Goal: Task Accomplishment & Management: Use online tool/utility

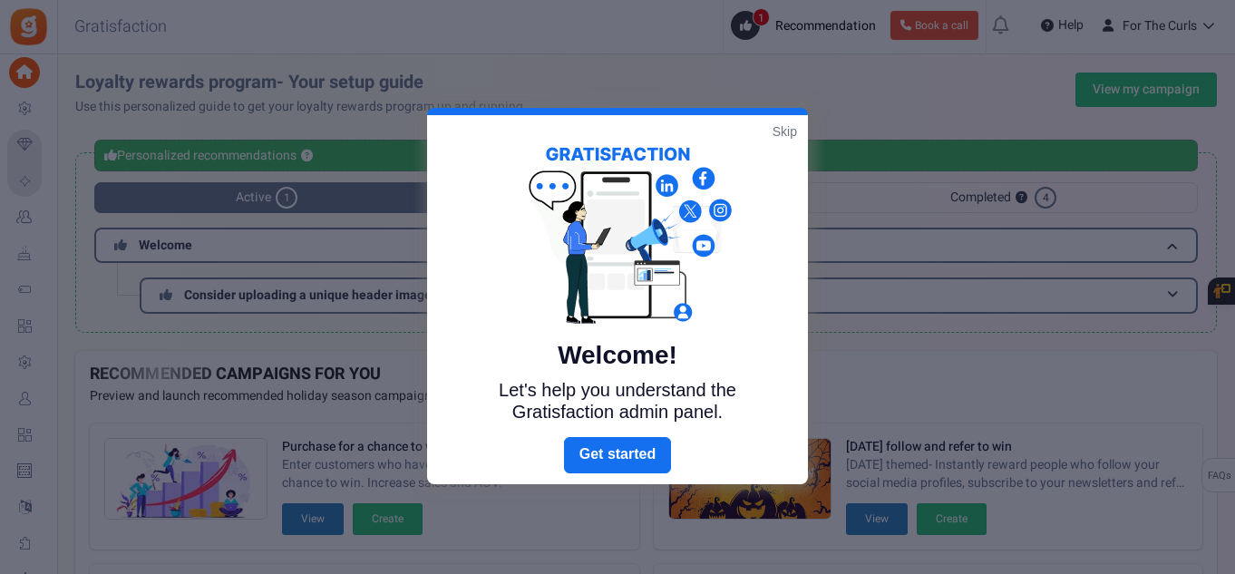
click at [788, 128] on link "Skip" at bounding box center [784, 131] width 24 height 18
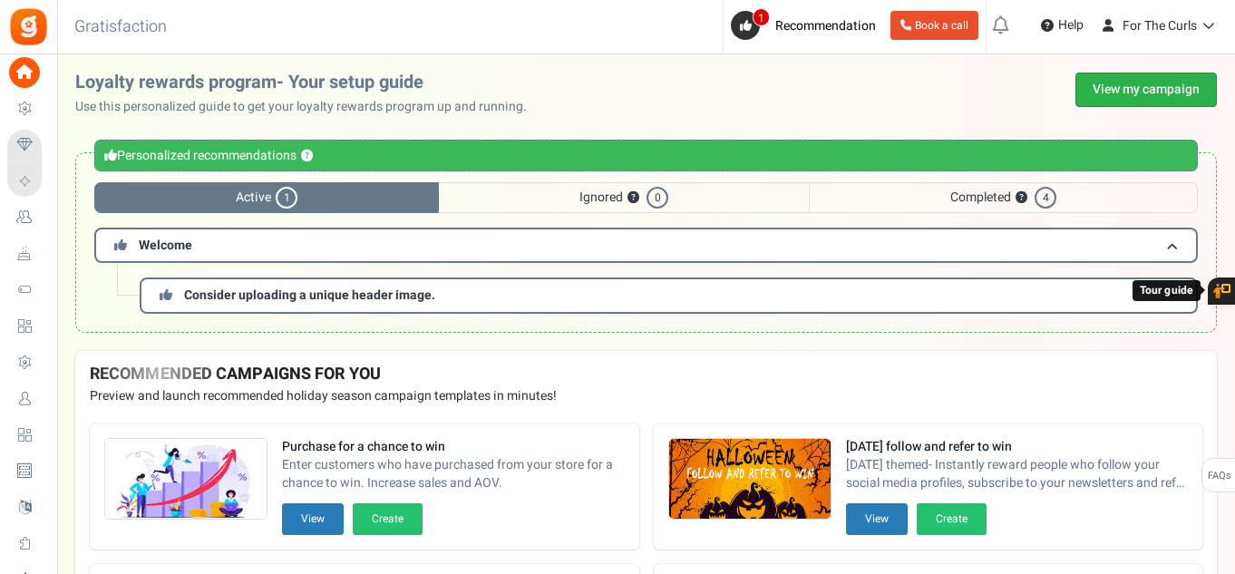
click at [1146, 87] on link "View my campaign" at bounding box center [1145, 90] width 141 height 34
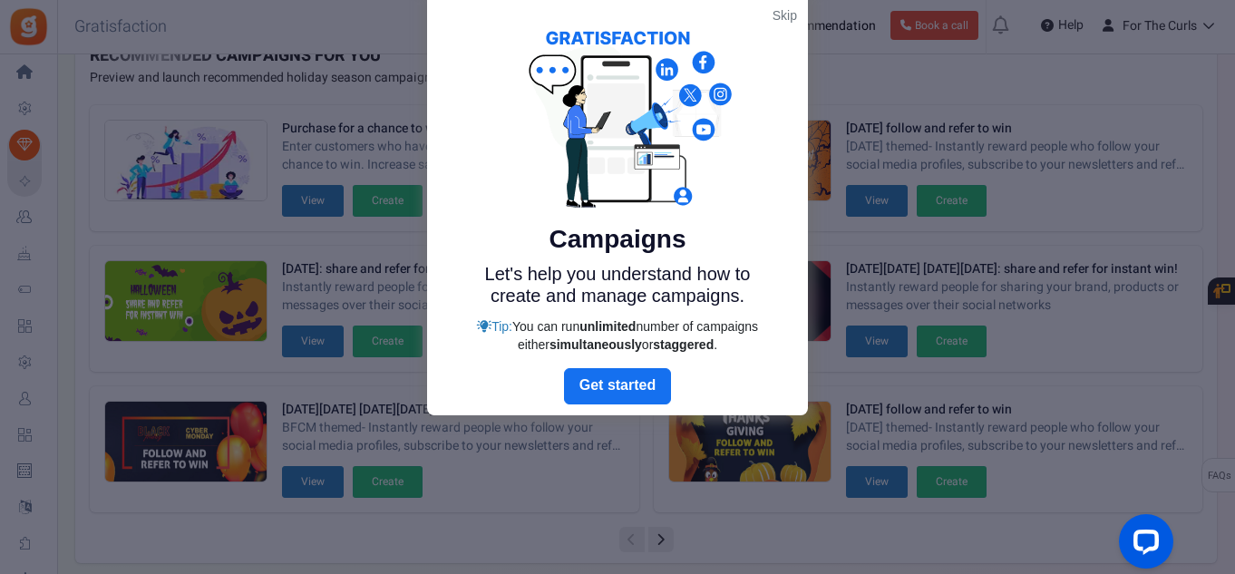
scroll to position [91, 0]
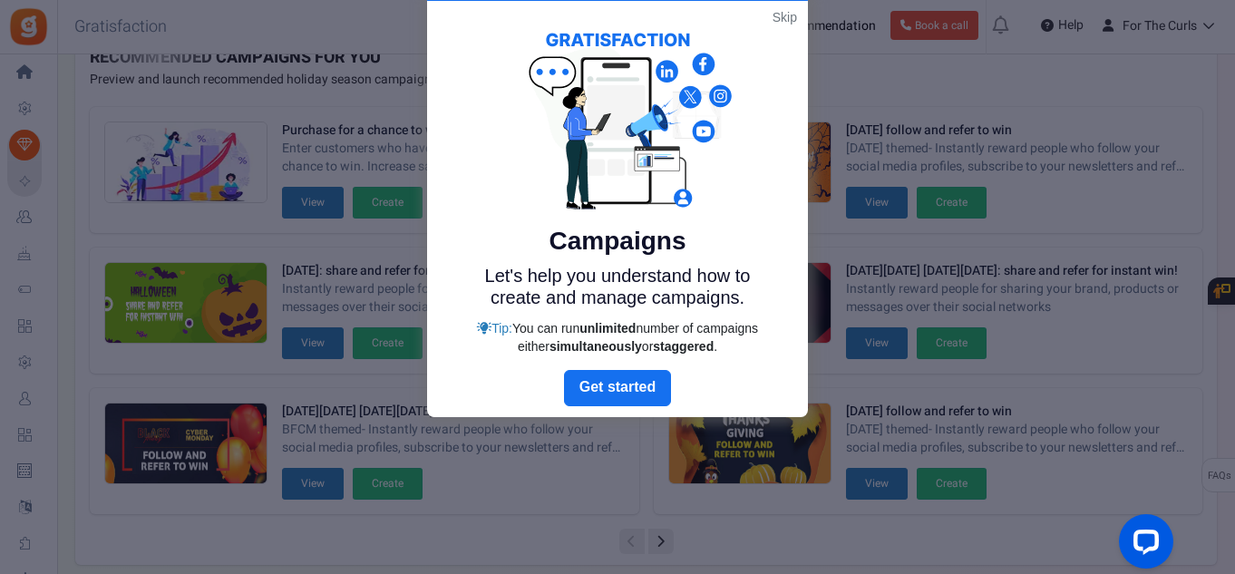
click at [783, 7] on div "Campaigns Let's help you understand how to create and manage campaigns. Tip: Yo…" at bounding box center [617, 185] width 381 height 369
click at [790, 21] on link "Skip" at bounding box center [784, 17] width 24 height 18
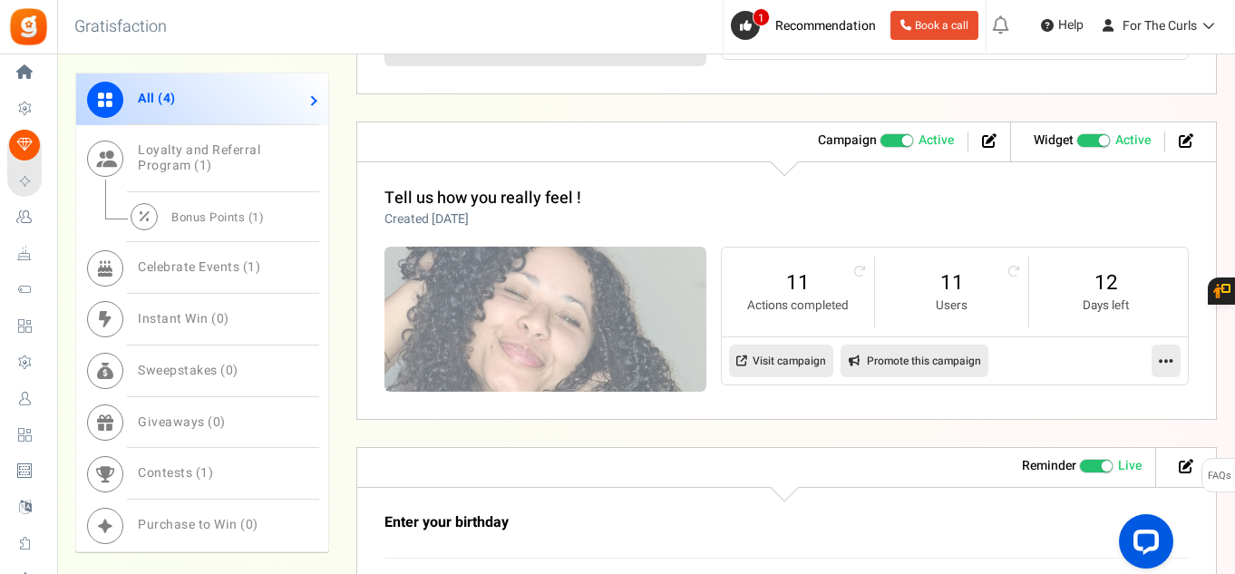
scroll to position [1269, 0]
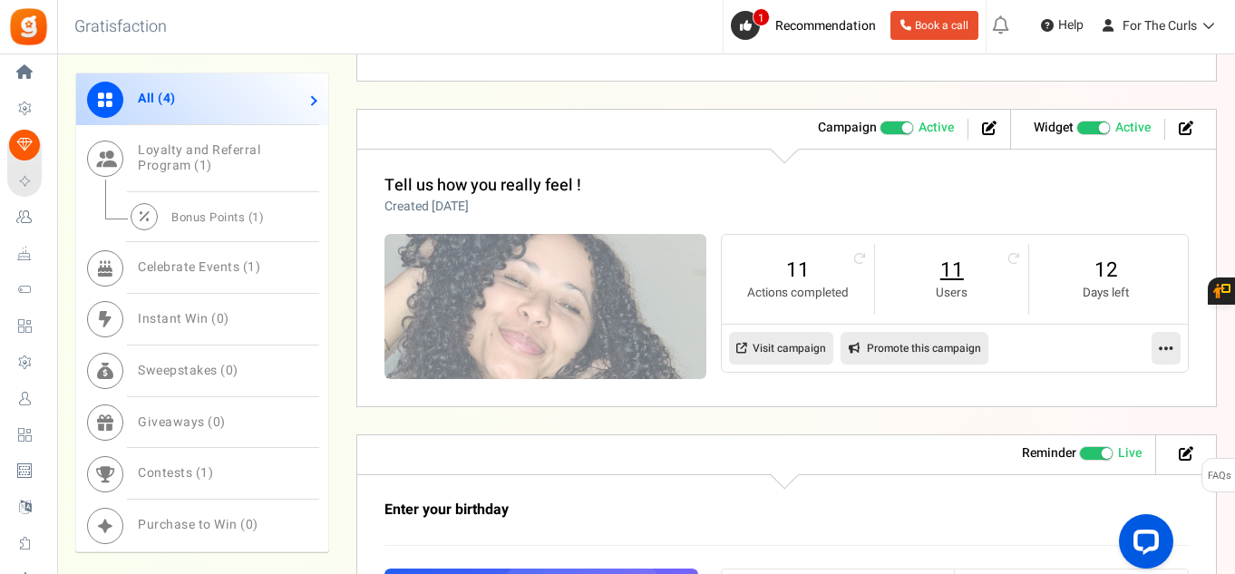
click at [943, 267] on link "11" at bounding box center [951, 270] width 117 height 29
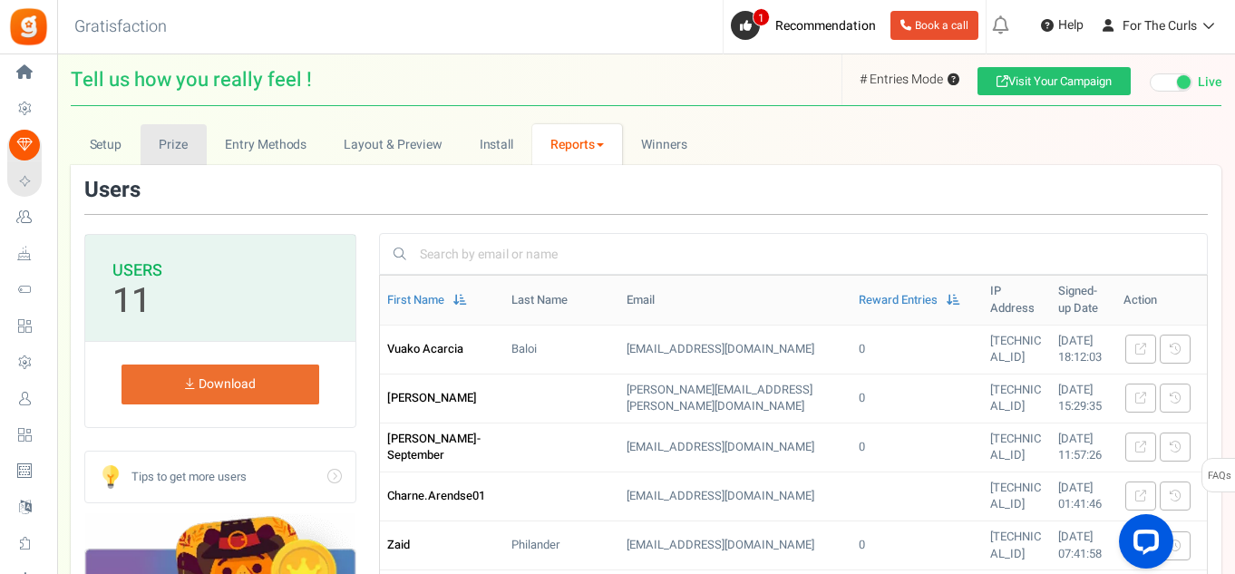
click at [158, 152] on link "Prize" at bounding box center [174, 144] width 66 height 41
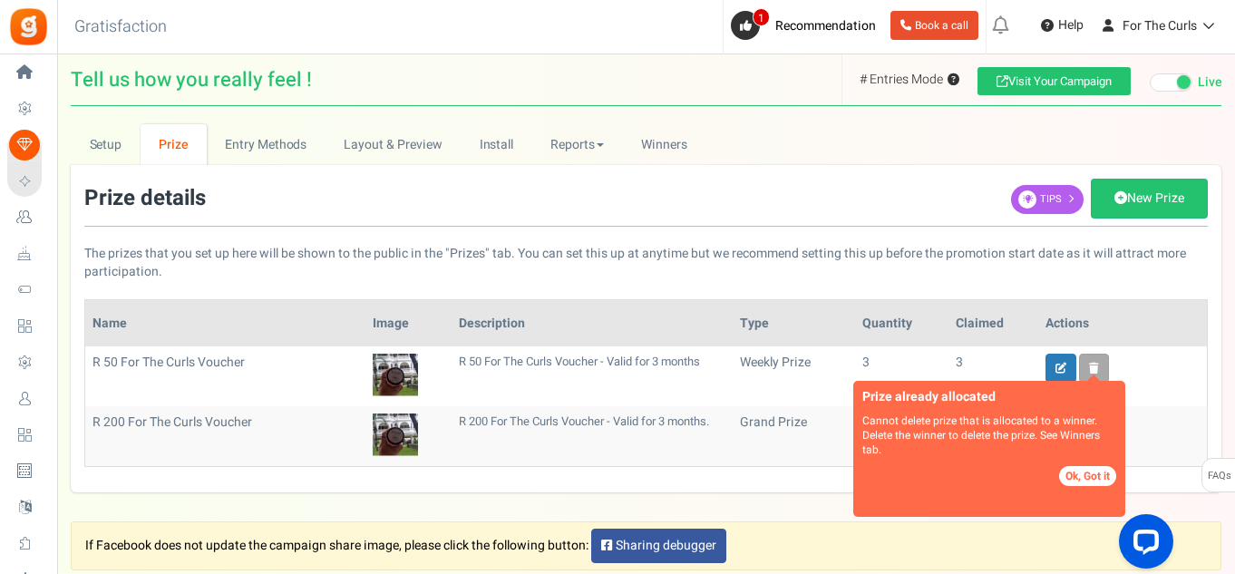
click at [703, 285] on div "Prize details New Prize Tips The prizes that you set up here will be shown to t…" at bounding box center [646, 235] width 1151 height 112
click at [1086, 485] on button "Ok, Got it" at bounding box center [1087, 476] width 57 height 20
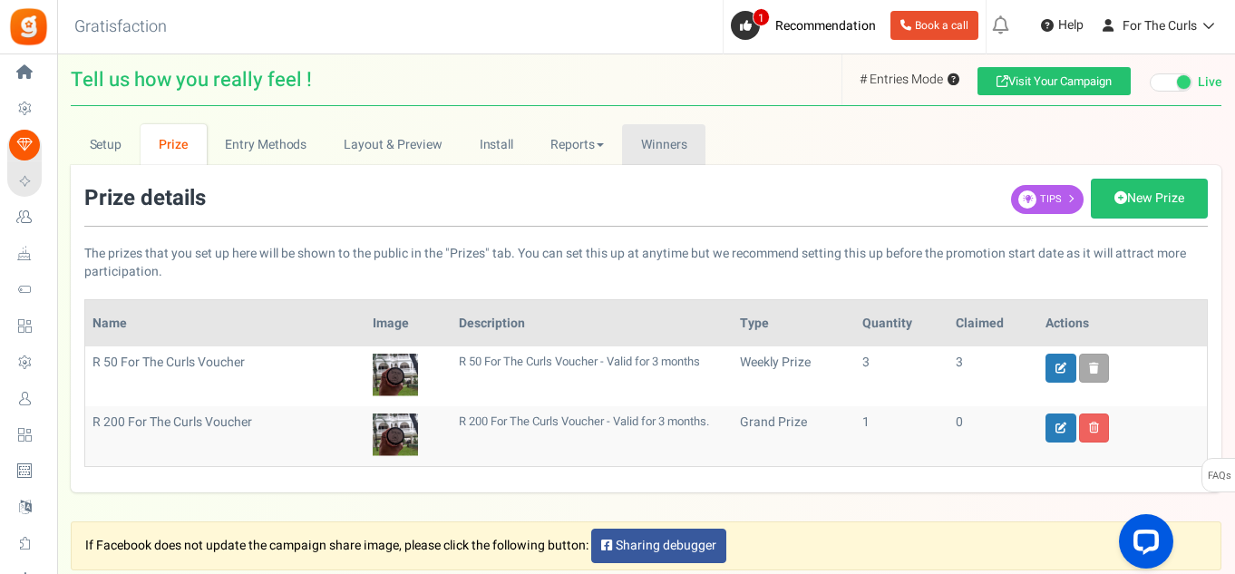
click at [670, 144] on span "Winners" at bounding box center [664, 144] width 46 height 19
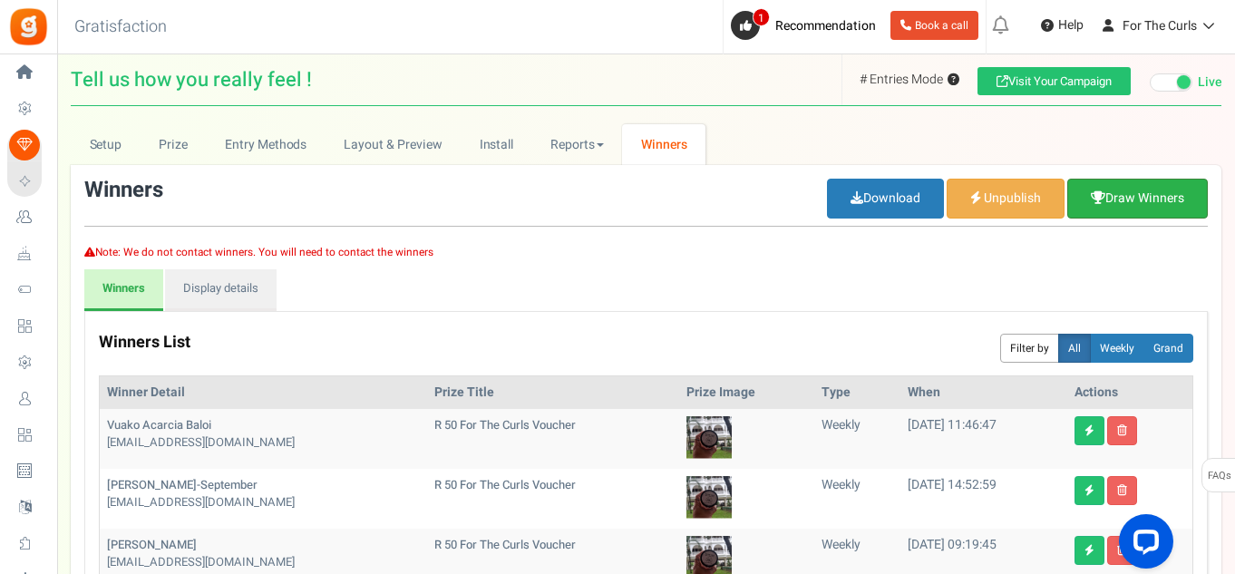
click at [1132, 201] on link "Draw Winners" at bounding box center [1137, 199] width 141 height 40
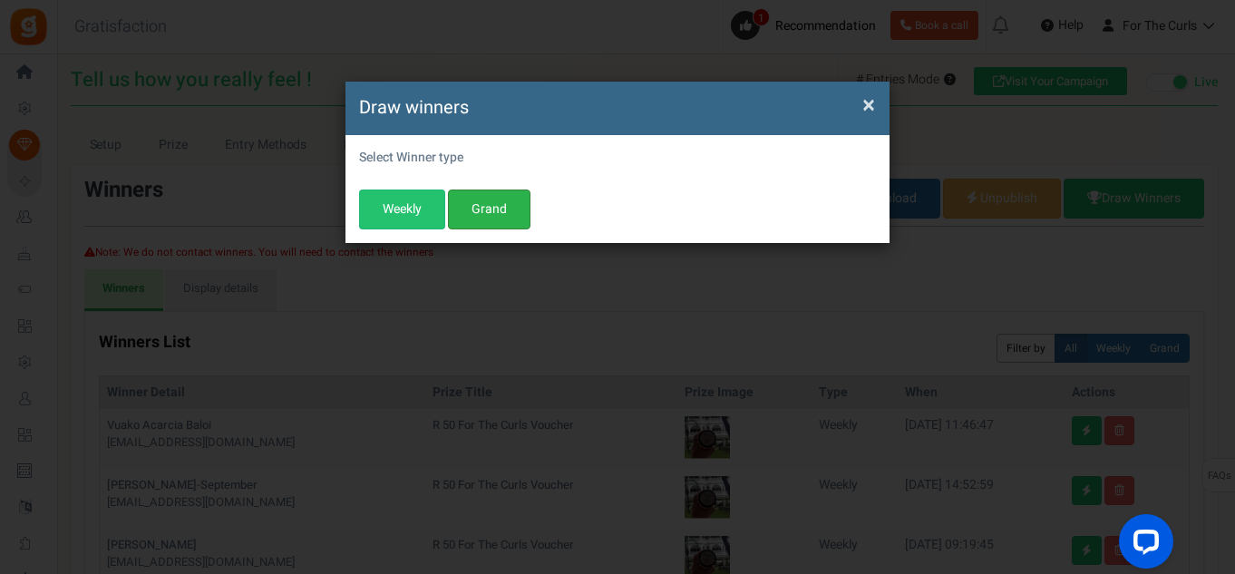
click at [488, 209] on button "Grand" at bounding box center [489, 209] width 83 height 40
select select "all"
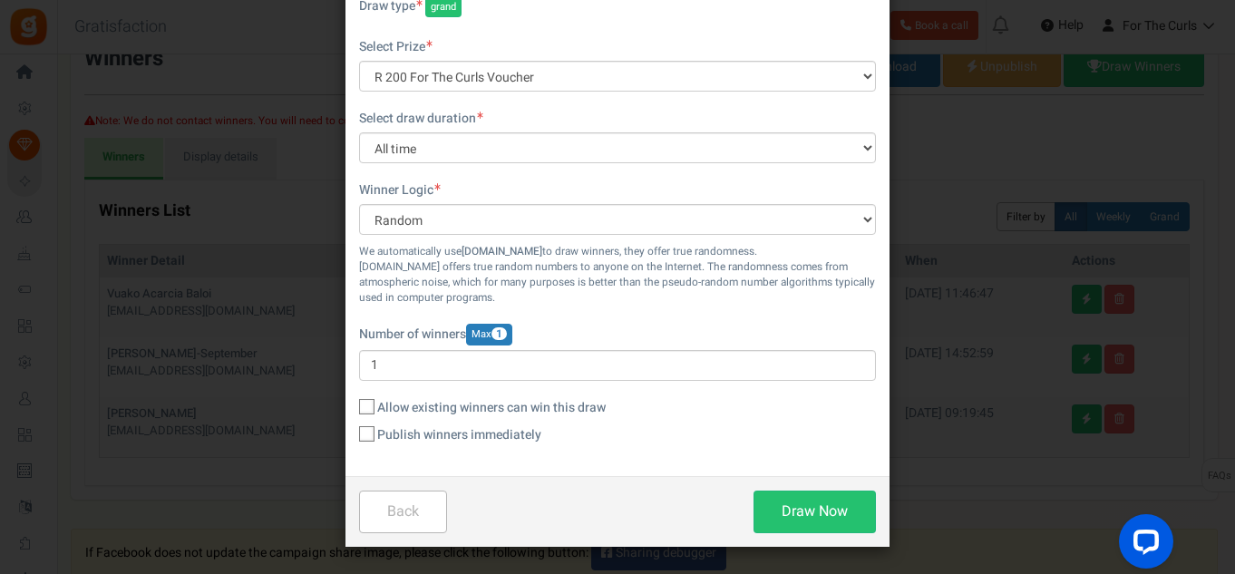
scroll to position [181, 0]
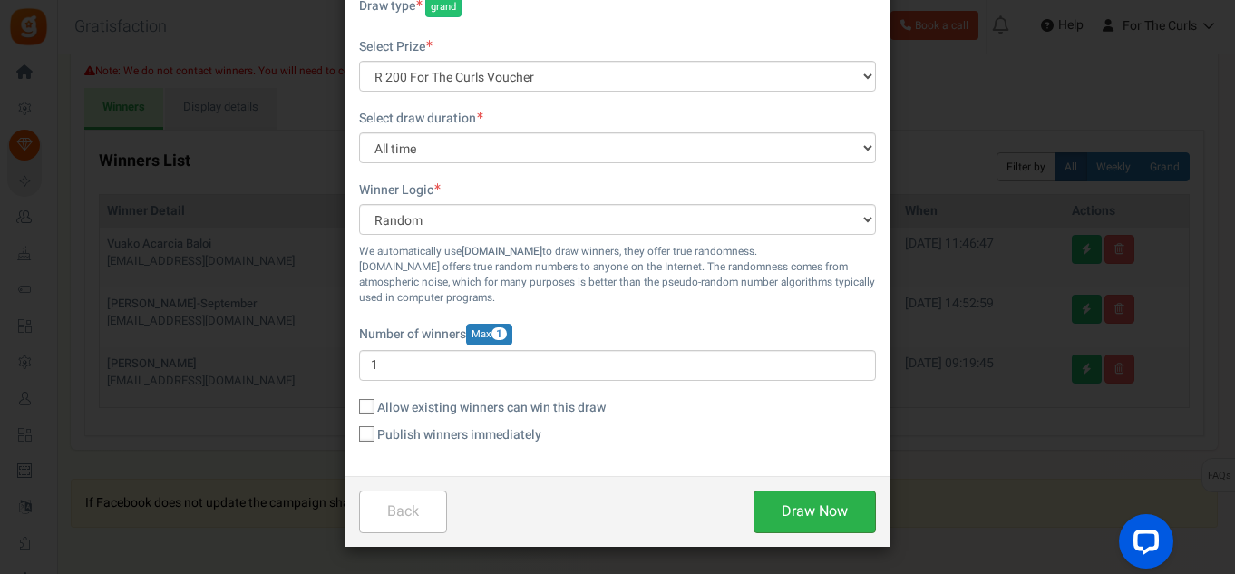
click at [818, 508] on button "Draw Now" at bounding box center [814, 511] width 122 height 43
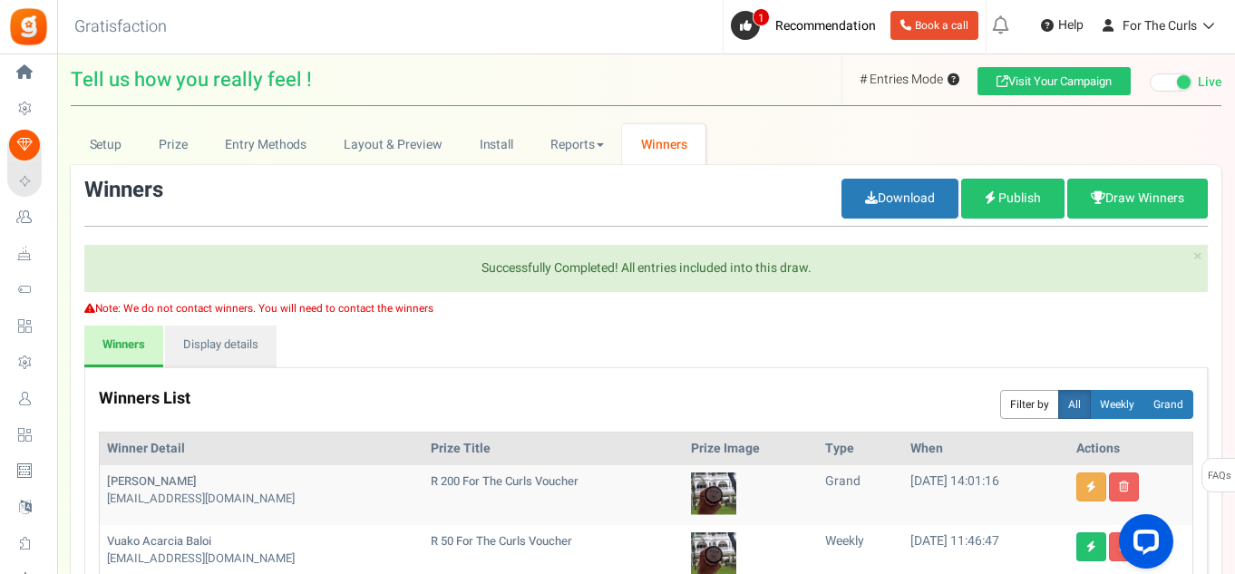
scroll to position [272, 0]
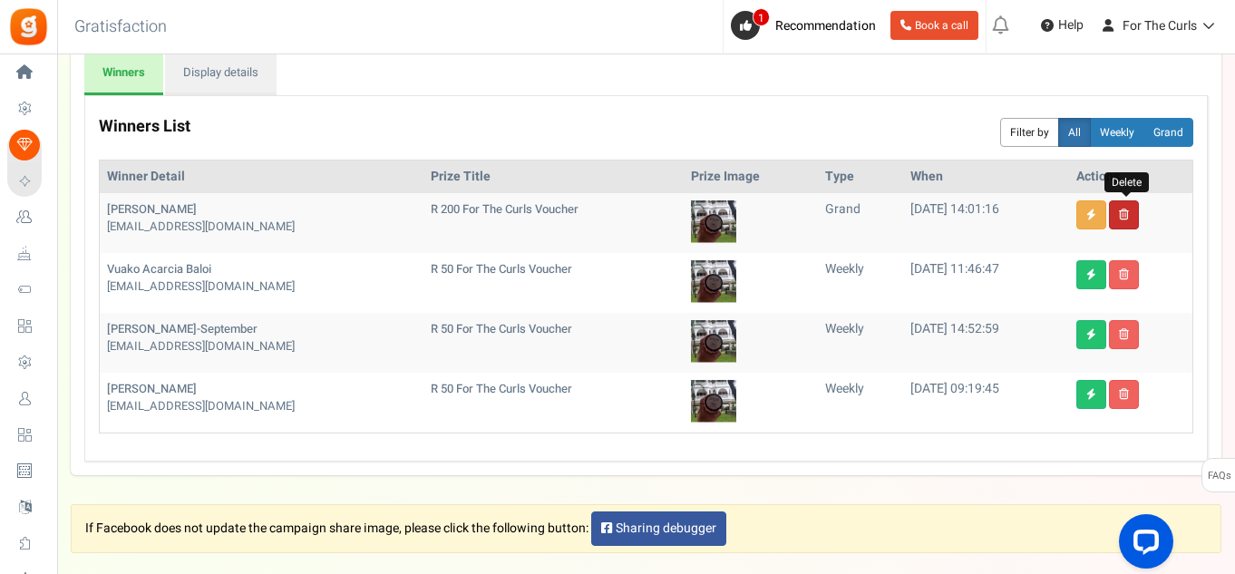
click at [1129, 216] on icon at bounding box center [1124, 214] width 10 height 11
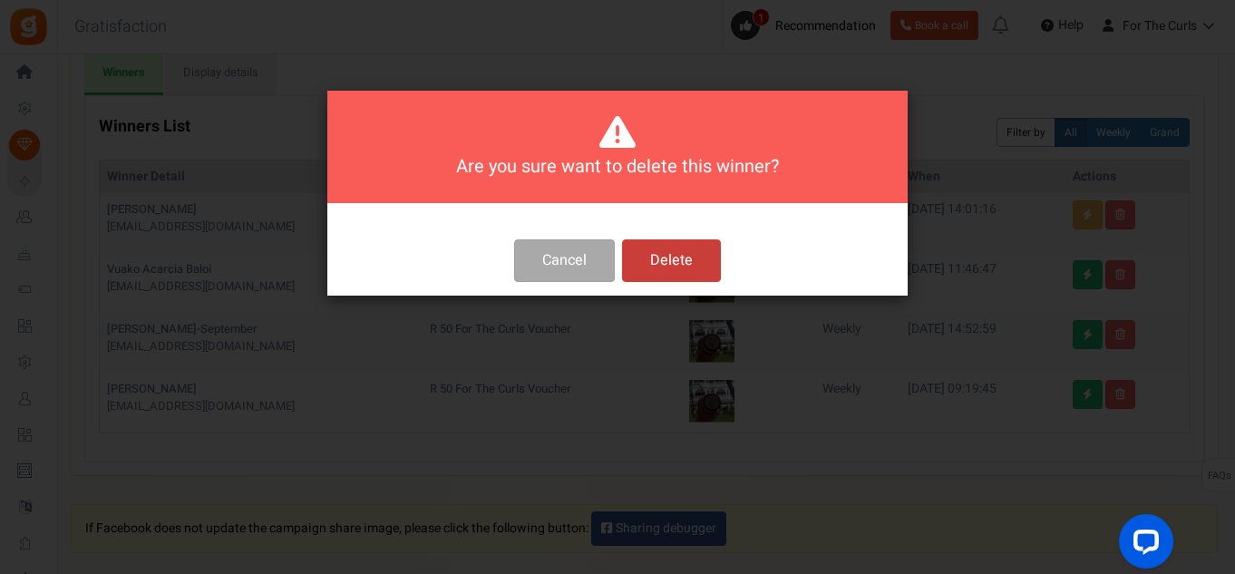
click at [705, 267] on button "Delete" at bounding box center [671, 260] width 99 height 43
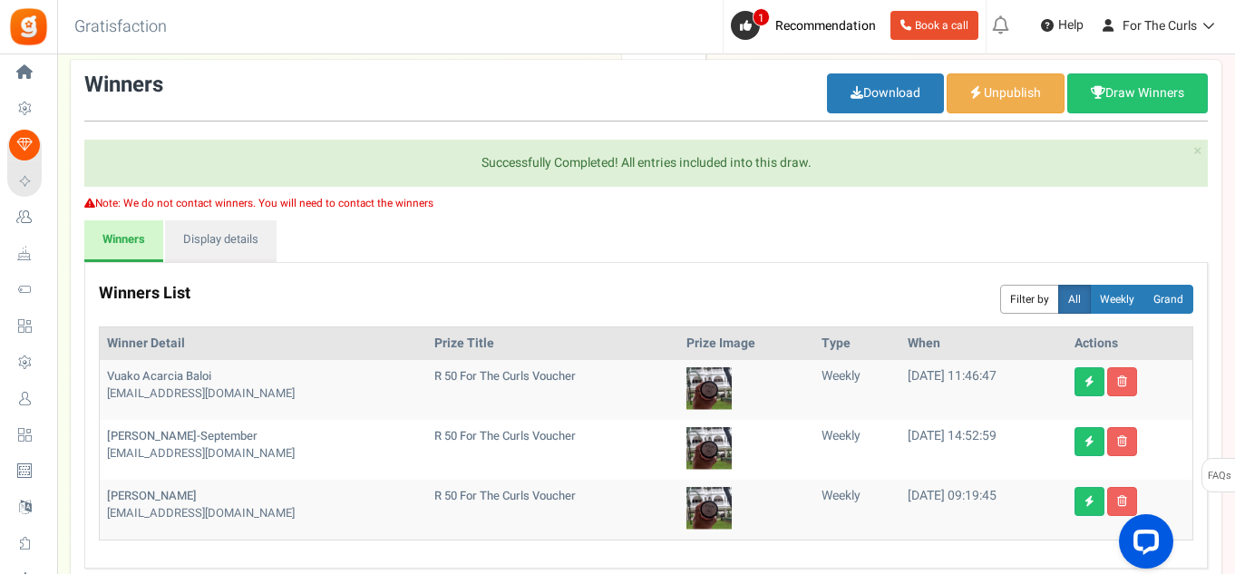
scroll to position [0, 0]
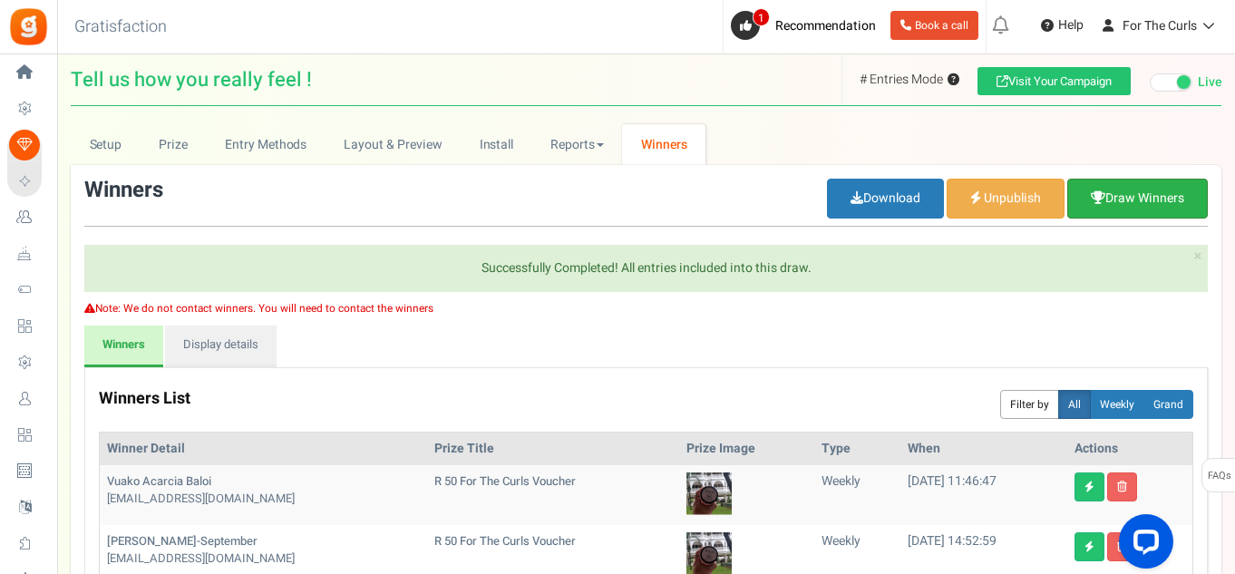
click at [1121, 193] on link "Draw Winners" at bounding box center [1137, 199] width 141 height 40
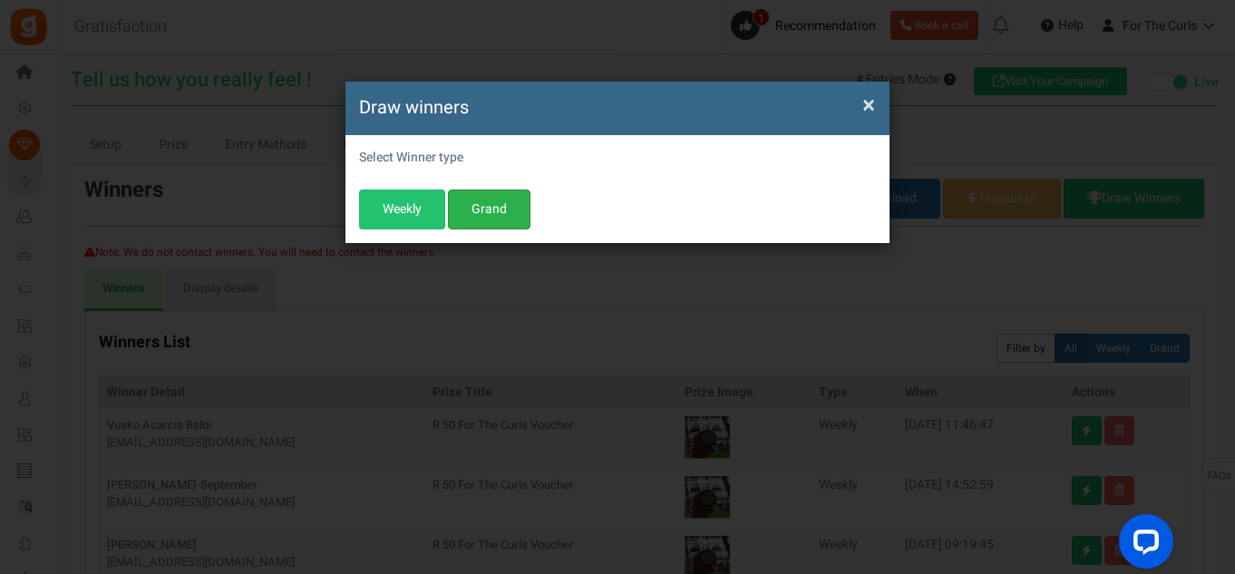
click at [468, 205] on button "Grand" at bounding box center [489, 209] width 83 height 40
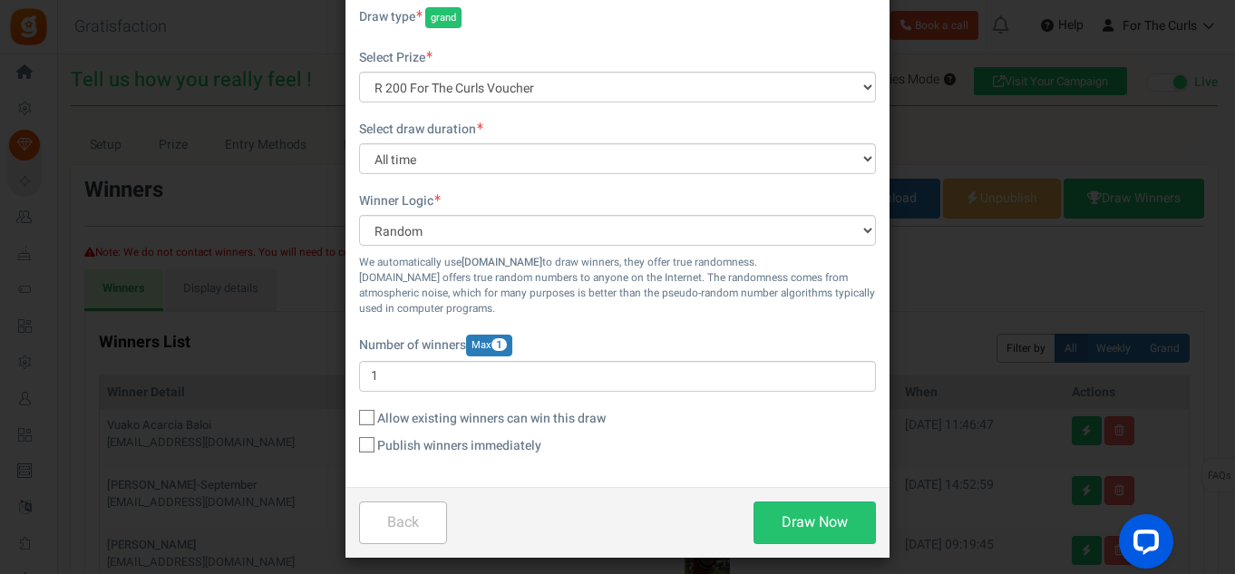
scroll to position [152, 0]
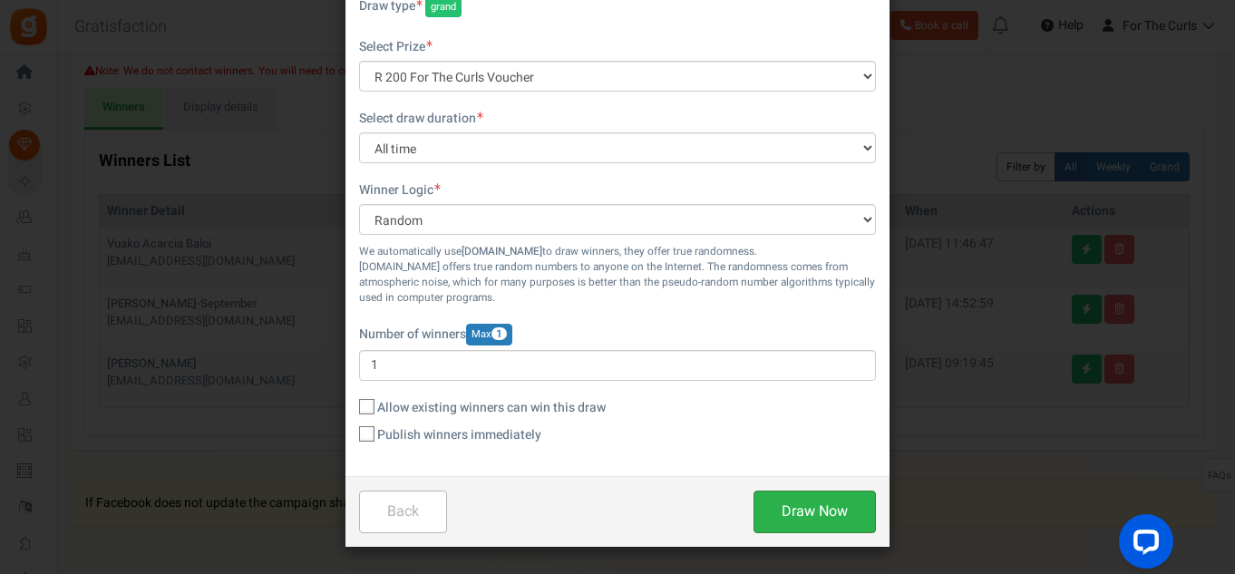
click at [788, 514] on button "Draw Now" at bounding box center [814, 511] width 122 height 43
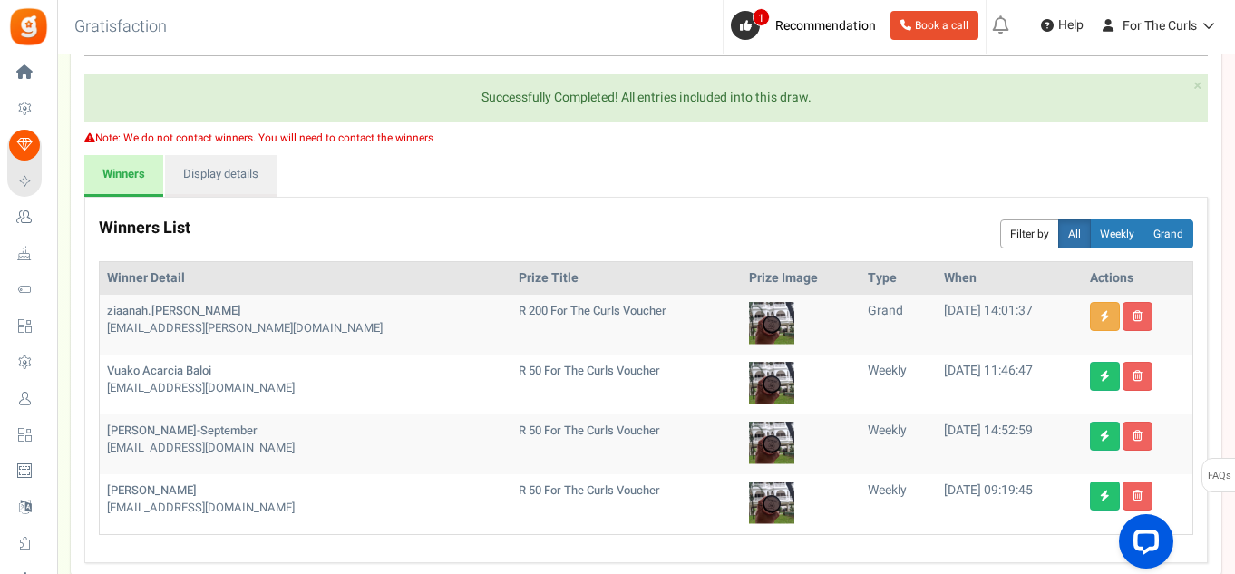
scroll to position [181, 0]
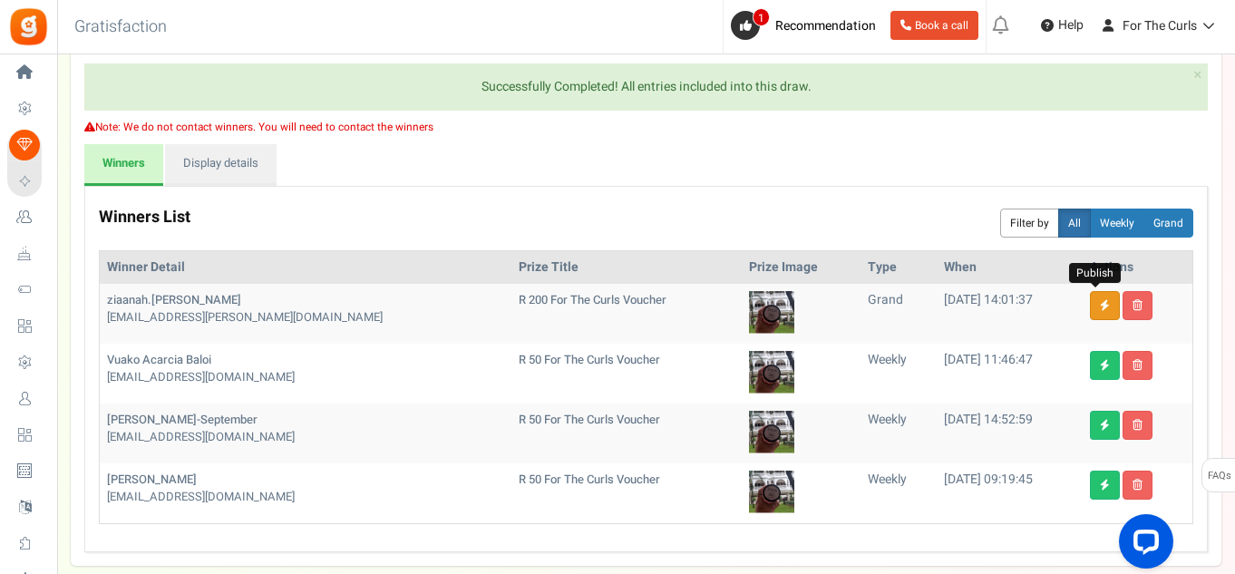
click at [1100, 308] on icon at bounding box center [1105, 305] width 10 height 11
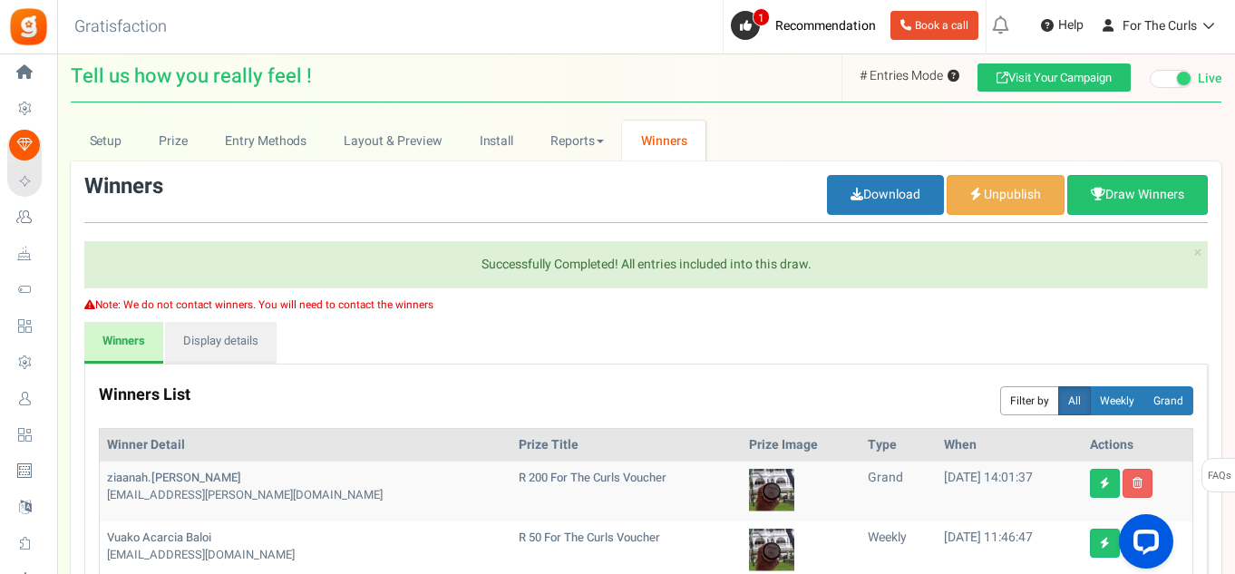
scroll to position [0, 0]
